Goal: Task Accomplishment & Management: Complete application form

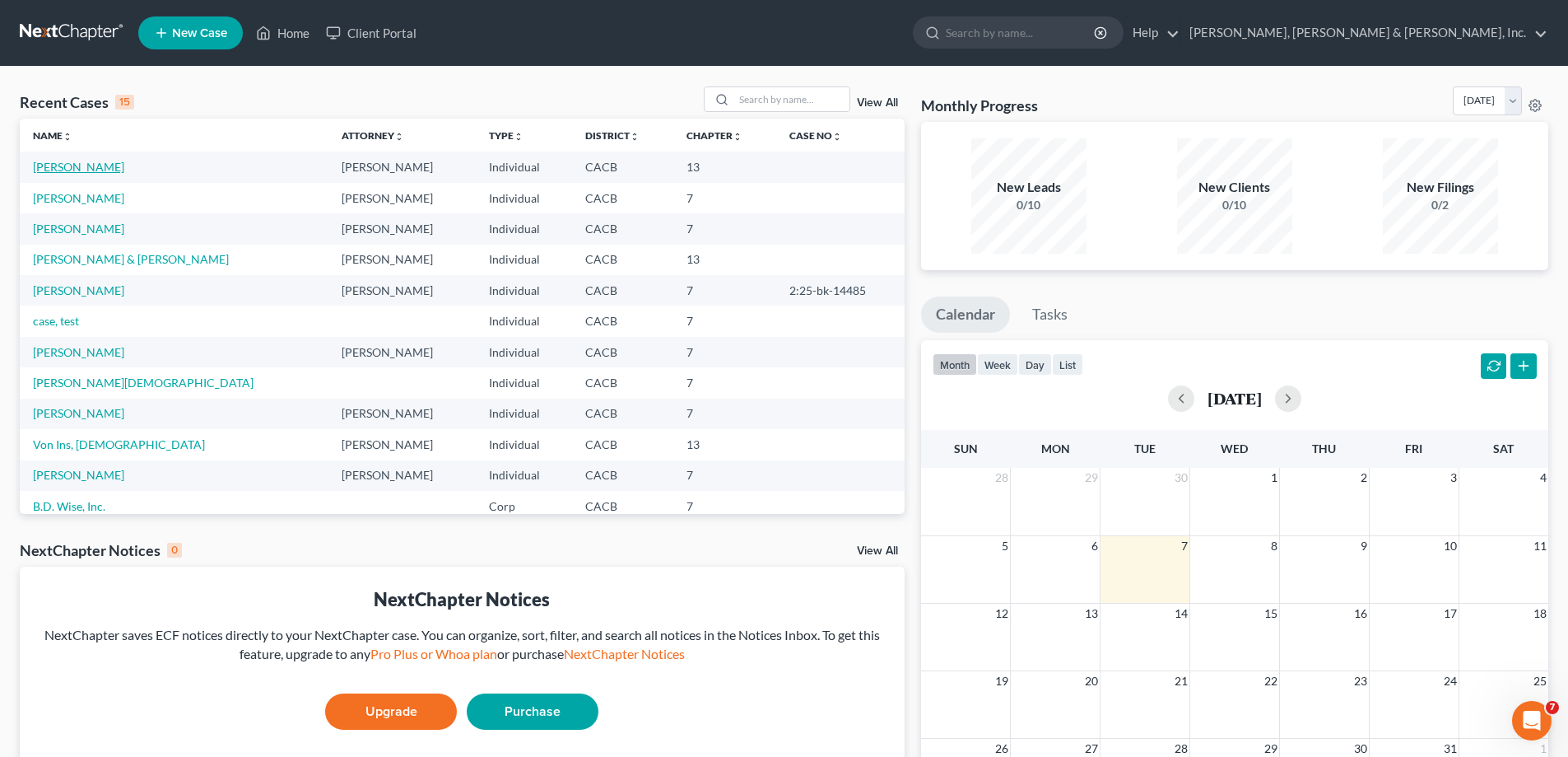
click at [76, 170] on link "[PERSON_NAME]" at bounding box center [78, 167] width 91 height 14
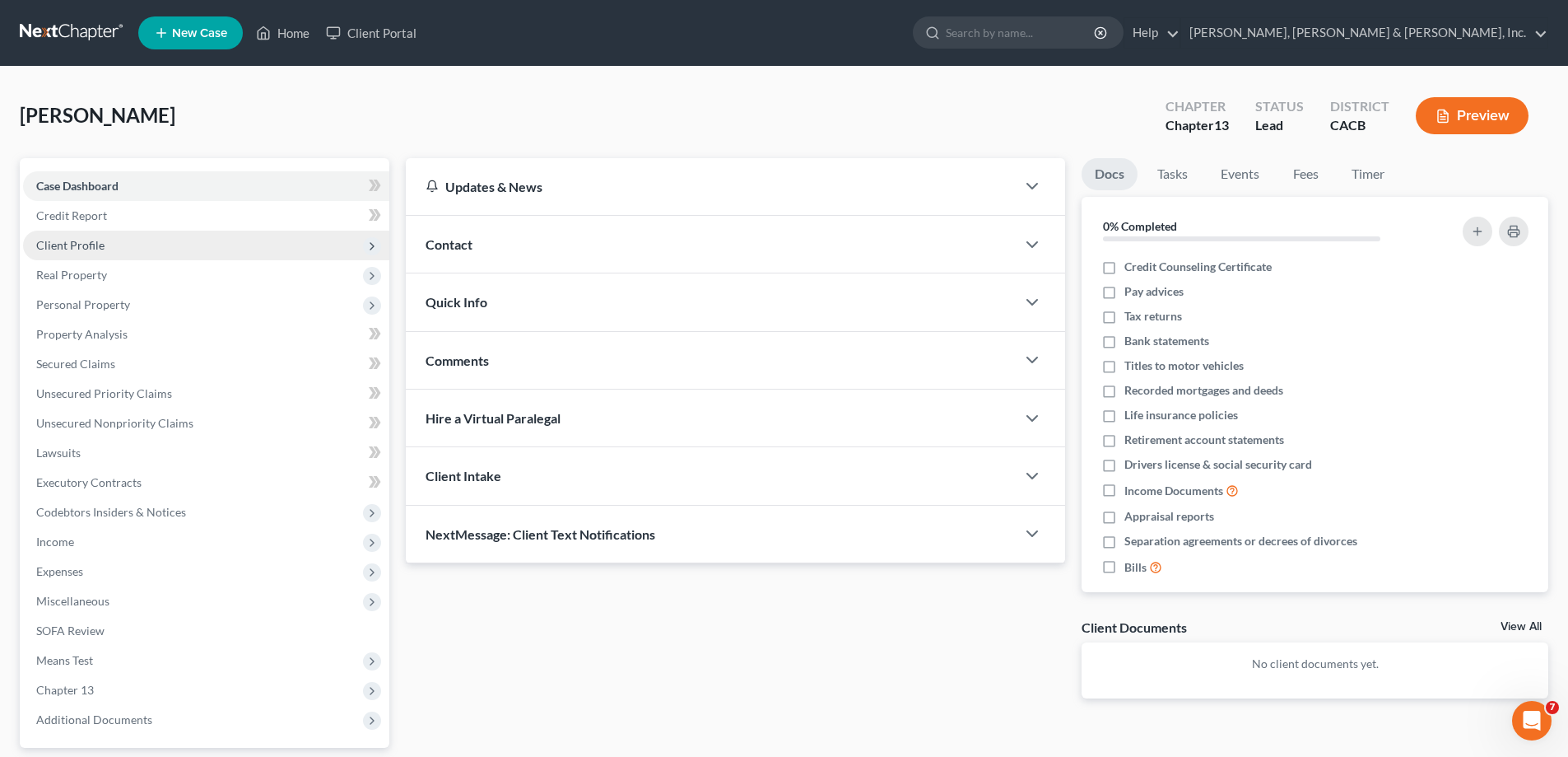
click at [139, 249] on span "Client Profile" at bounding box center [206, 246] width 366 height 30
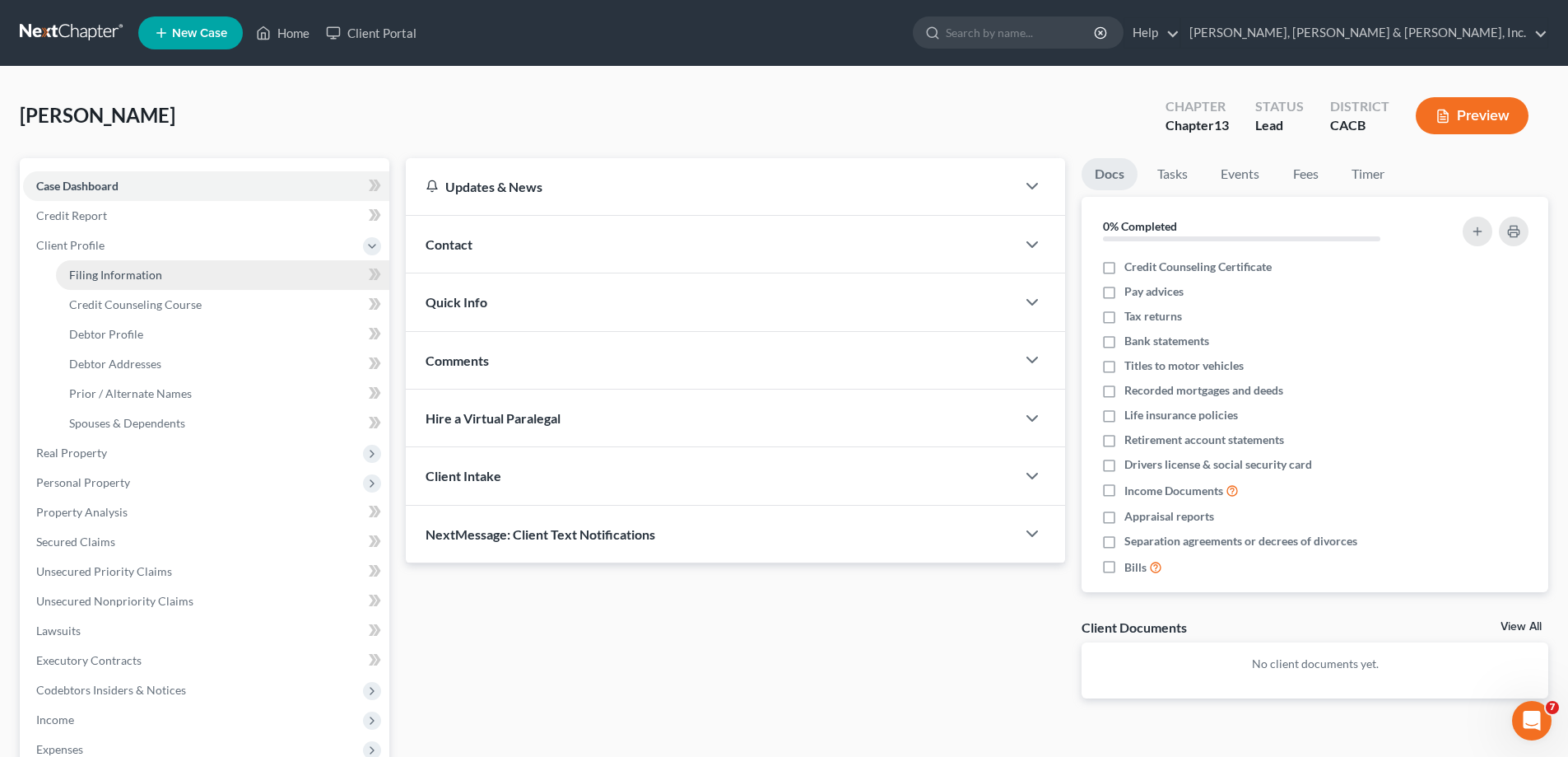
click at [155, 273] on span "Filing Information" at bounding box center [115, 275] width 93 height 14
select select "1"
select select "0"
select select "3"
select select "4"
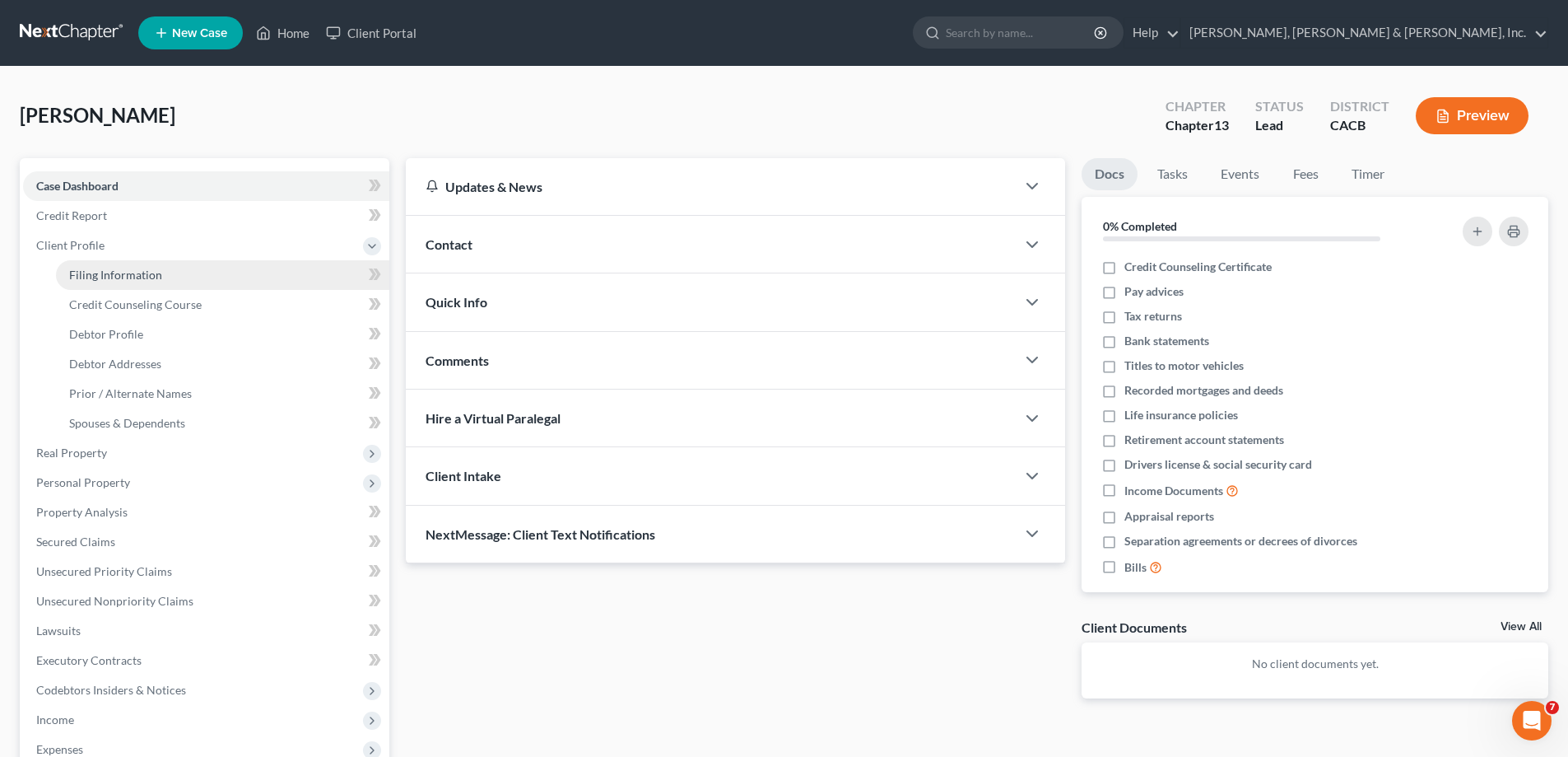
select select "1"
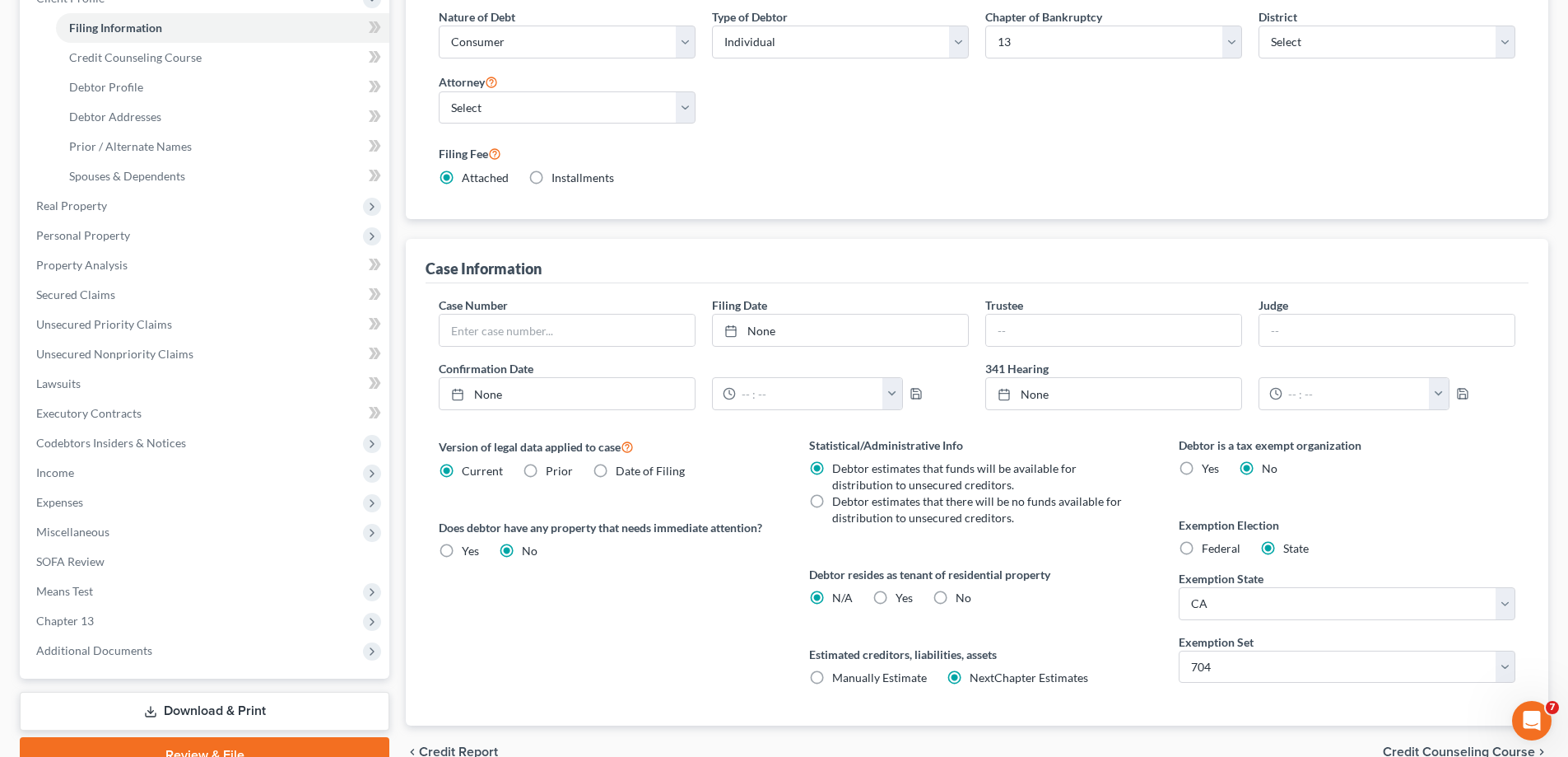
scroll to position [331, 0]
